Goal: Task Accomplishment & Management: Manage account settings

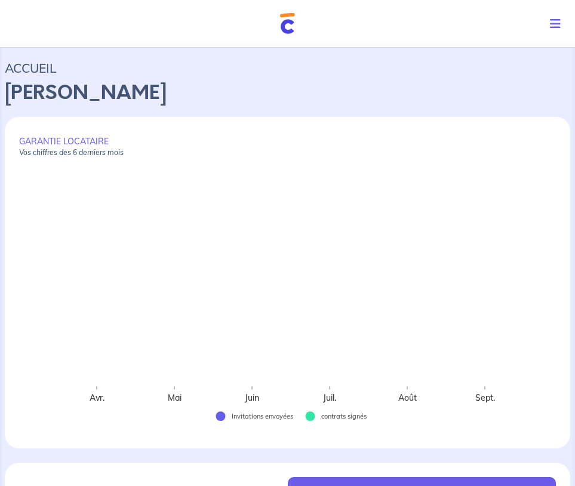
click at [556, 25] on icon "Toggle navigation" at bounding box center [555, 24] width 11 height 12
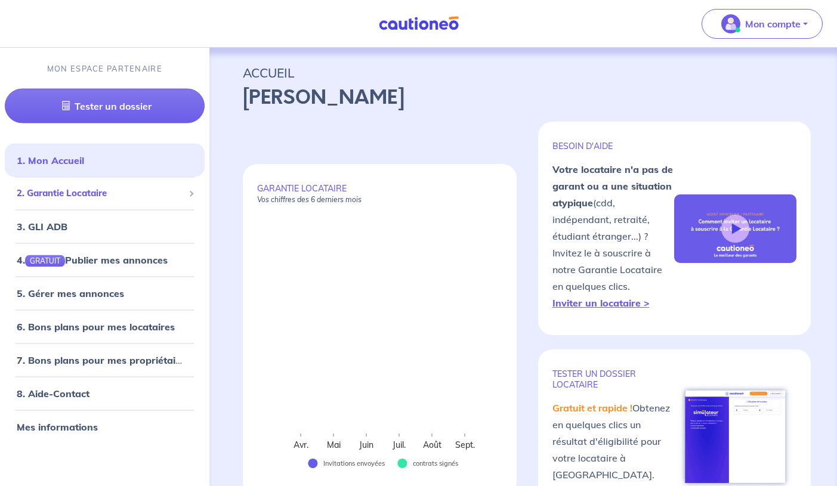
click at [42, 193] on span "2. Garantie Locataire" at bounding box center [100, 194] width 167 height 14
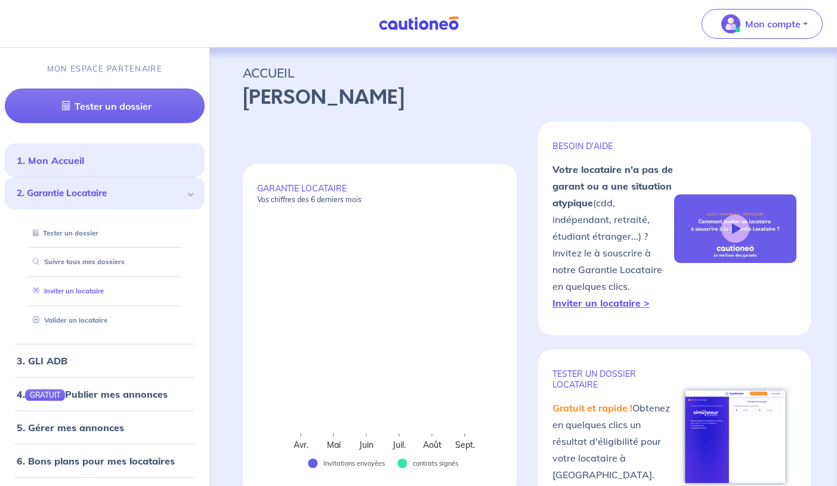
click at [104, 277] on li "Inviter un locataire" at bounding box center [104, 291] width 171 height 29
click at [104, 266] on link "Suivre tous mes dossiers" at bounding box center [75, 262] width 95 height 8
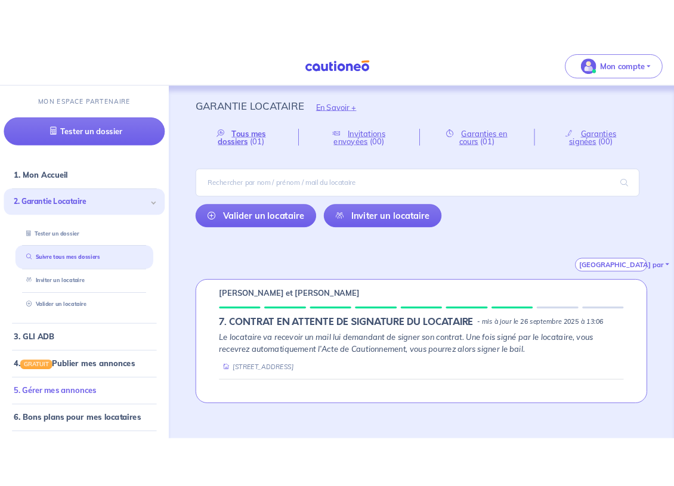
scroll to position [97, 0]
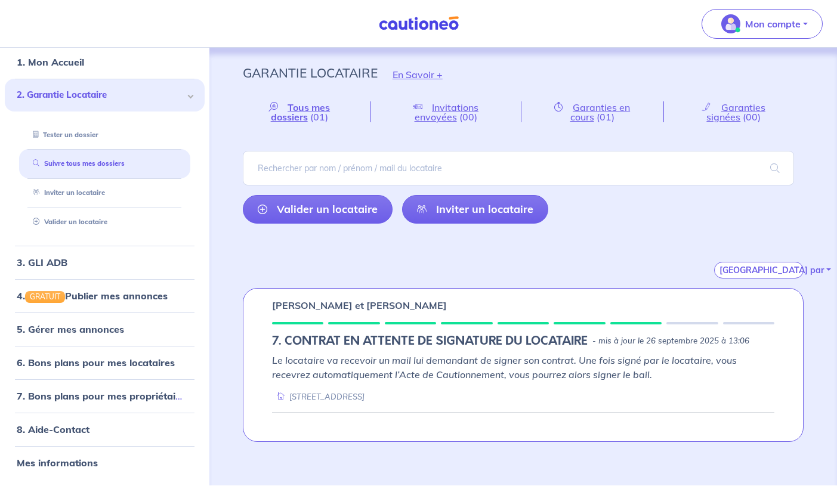
click at [190, 92] on span at bounding box center [190, 95] width 6 height 6
click at [192, 99] on span at bounding box center [191, 95] width 4 height 14
click at [574, 273] on button "Trier par" at bounding box center [759, 270] width 90 height 17
click at [574, 273] on button "[GEOGRAPHIC_DATA] par" at bounding box center [759, 270] width 90 height 17
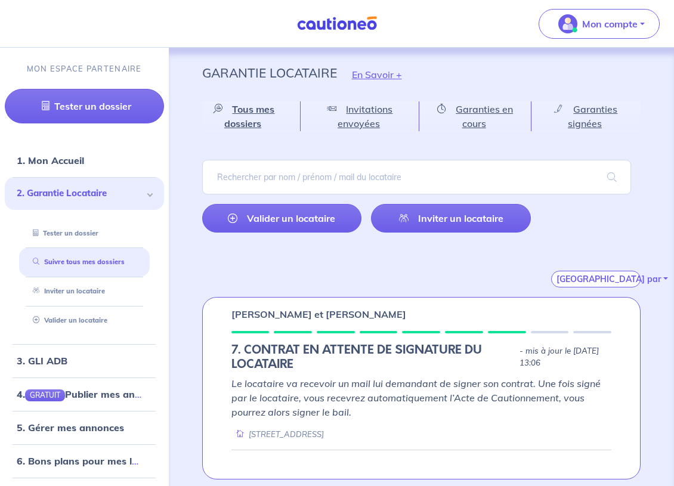
scroll to position [3, 0]
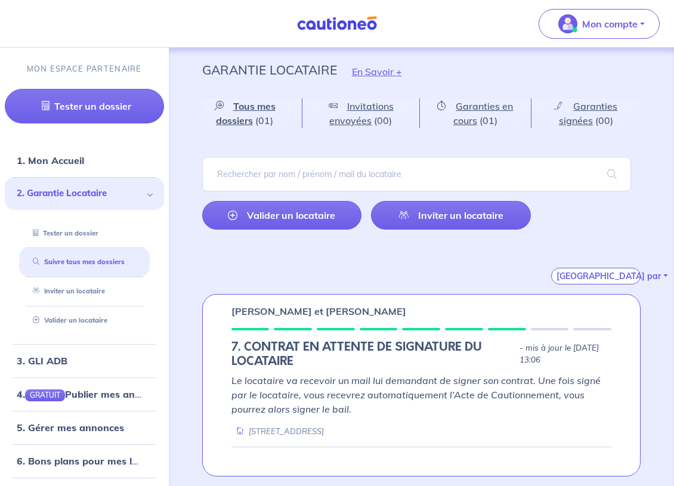
click at [557, 330] on div at bounding box center [550, 329] width 38 height 2
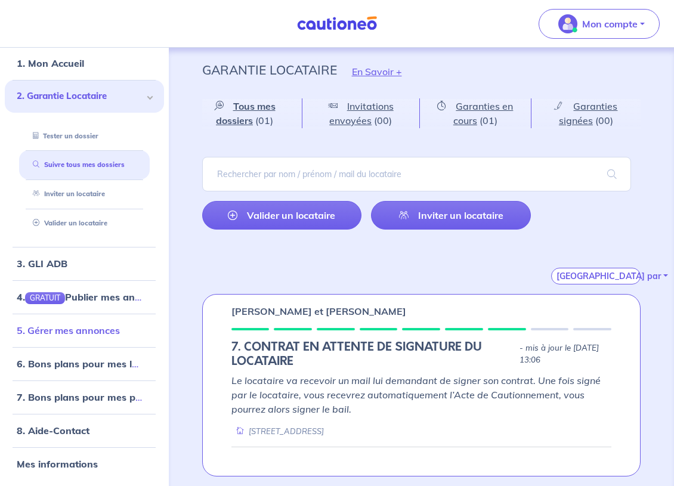
click at [88, 329] on link "5. Gérer mes annonces" at bounding box center [68, 331] width 103 height 12
click at [450, 114] on link "Garanties en cours (01)" at bounding box center [475, 113] width 111 height 30
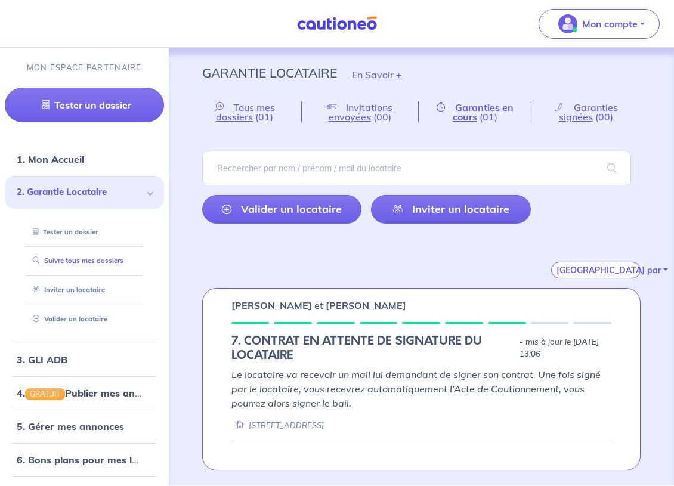
click at [79, 265] on link "Suivre tous mes dossiers" at bounding box center [75, 261] width 95 height 8
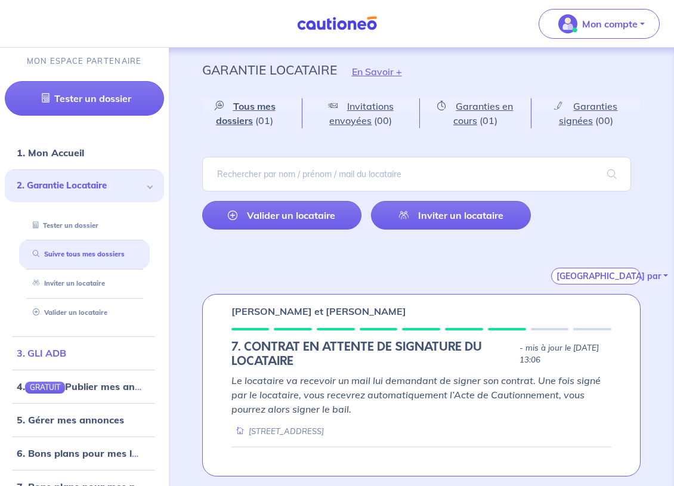
scroll to position [7, 0]
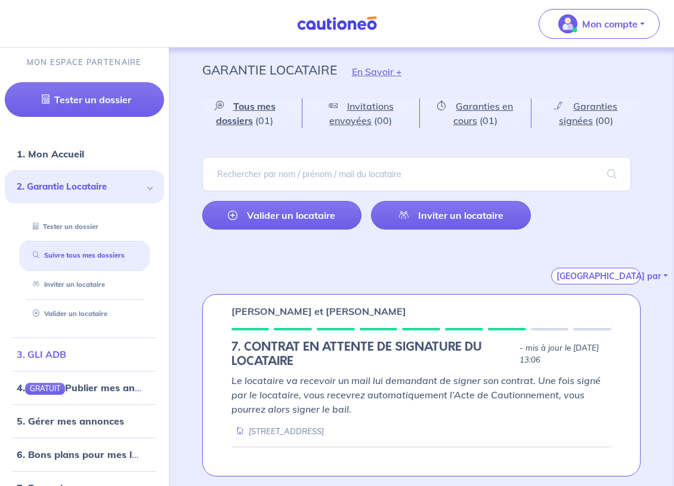
click at [41, 352] on link "3. GLI ADB" at bounding box center [42, 354] width 50 height 12
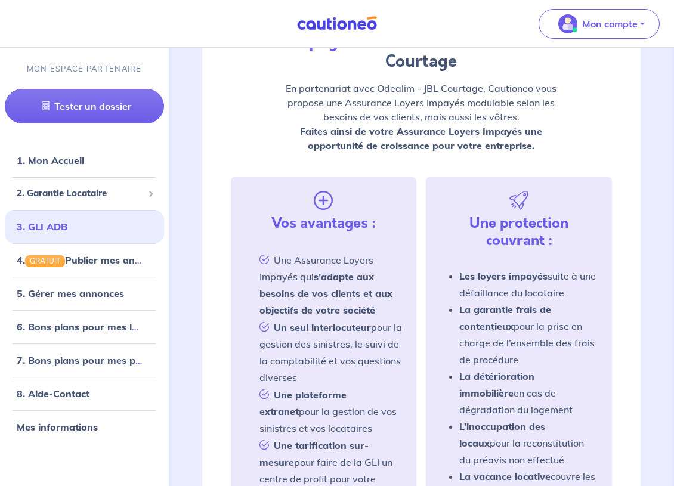
scroll to position [214, 0]
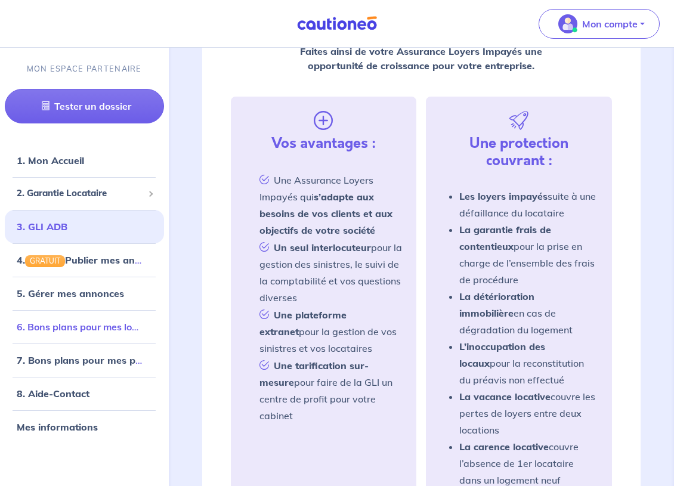
click at [98, 323] on link "6. Bons plans pour mes locataires" at bounding box center [93, 326] width 152 height 12
click at [70, 166] on link "1. Mon Accueil" at bounding box center [50, 161] width 66 height 12
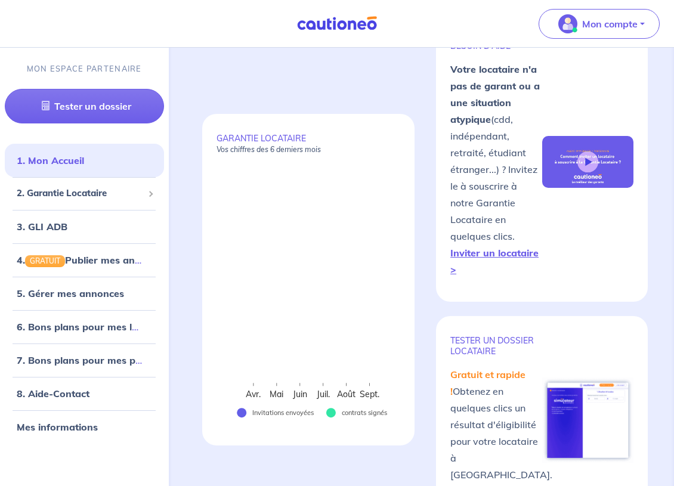
scroll to position [101, 0]
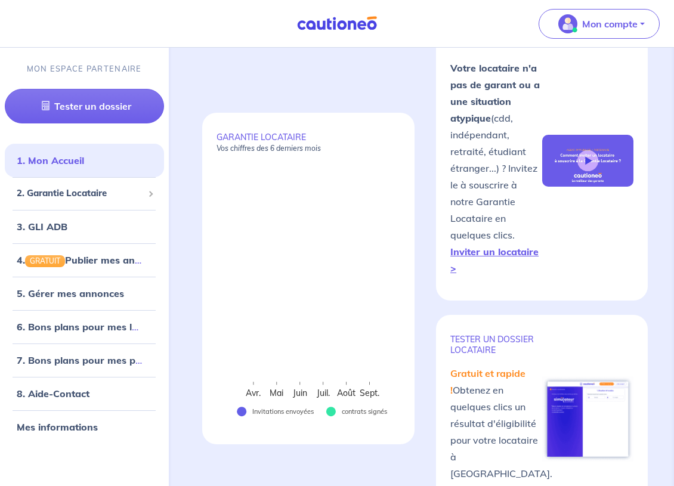
drag, startPoint x: 371, startPoint y: 343, endPoint x: 357, endPoint y: 341, distance: 13.8
click at [371, 343] on rect at bounding box center [309, 296] width 184 height 267
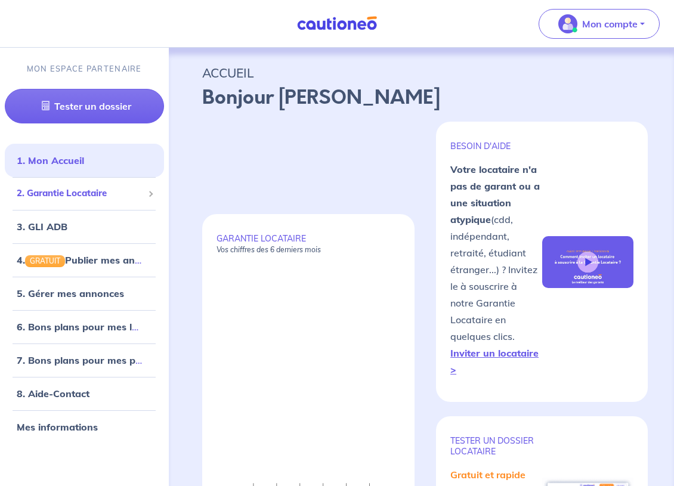
click at [86, 191] on span "2. Garantie Locataire" at bounding box center [80, 194] width 126 height 14
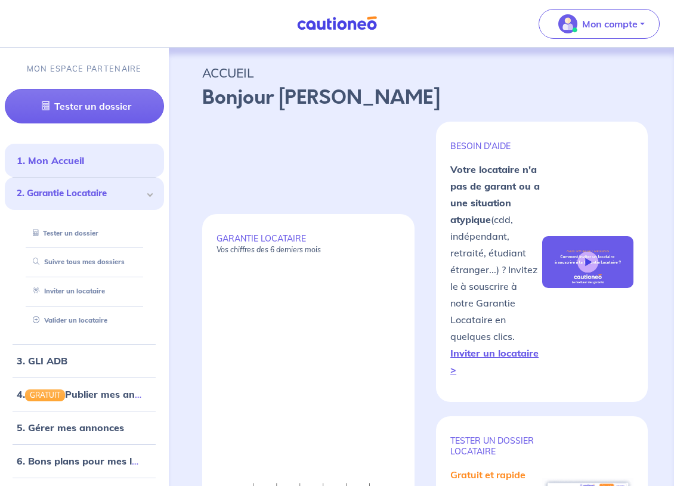
scroll to position [3, 0]
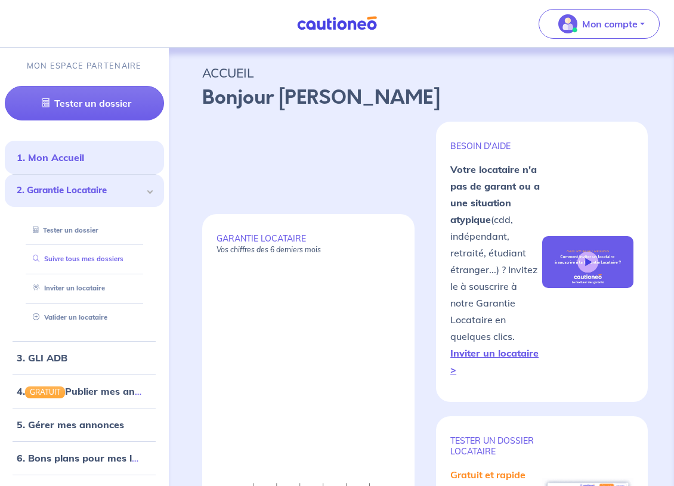
click at [79, 270] on li "Suivre tous mes dossiers" at bounding box center [84, 259] width 131 height 29
click at [85, 261] on link "Suivre tous mes dossiers" at bounding box center [75, 259] width 95 height 8
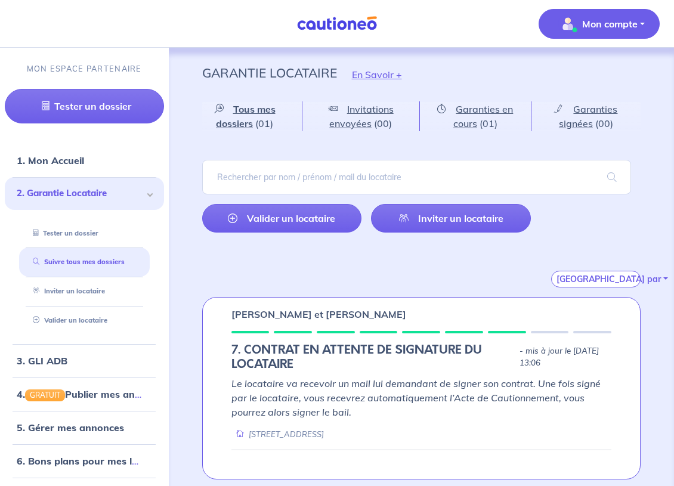
click at [603, 23] on p "Mon compte" at bounding box center [609, 24] width 55 height 14
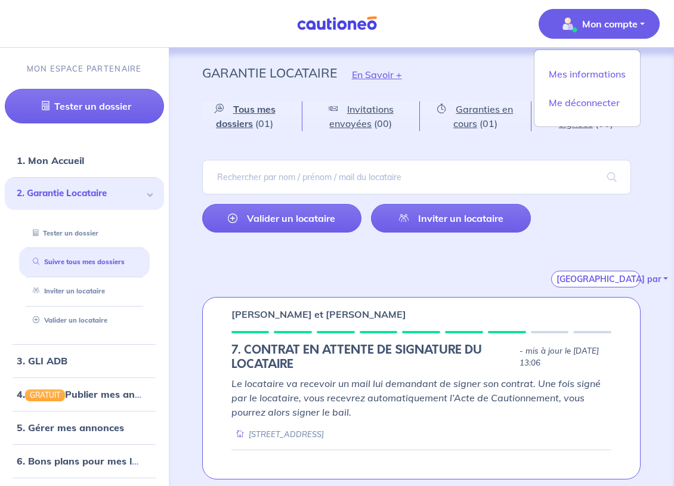
click at [603, 23] on p "Mon compte" at bounding box center [609, 24] width 55 height 14
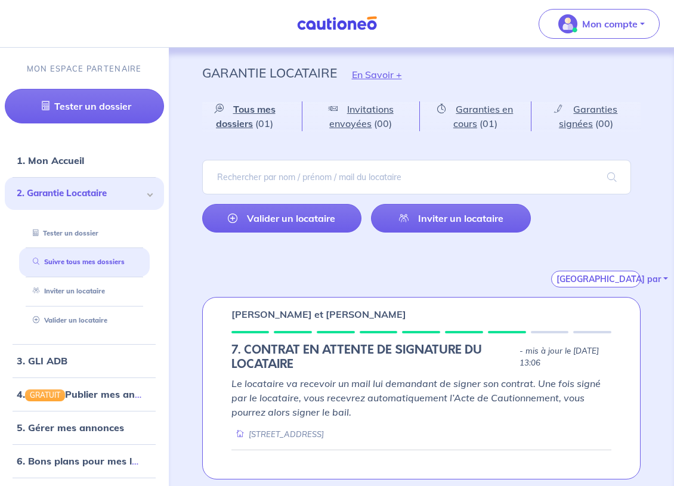
scroll to position [3, 0]
